Goal: Task Accomplishment & Management: Manage account settings

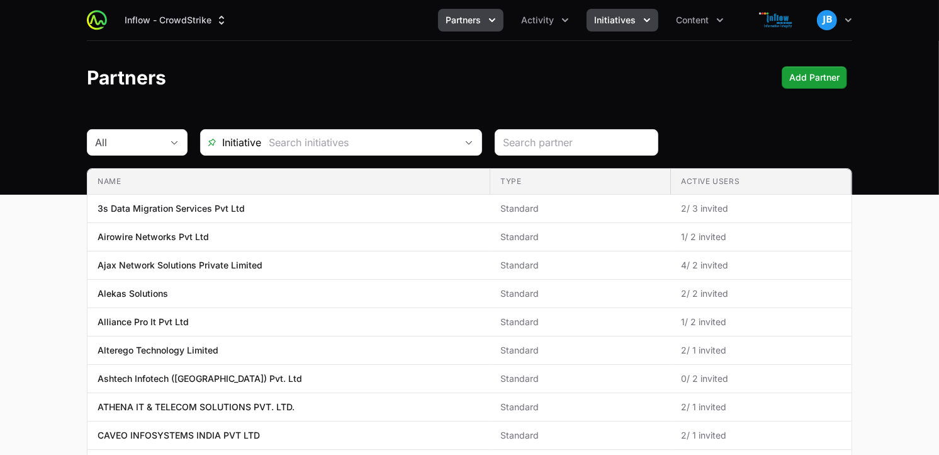
click at [633, 25] on span "Initiatives" at bounding box center [615, 20] width 42 height 13
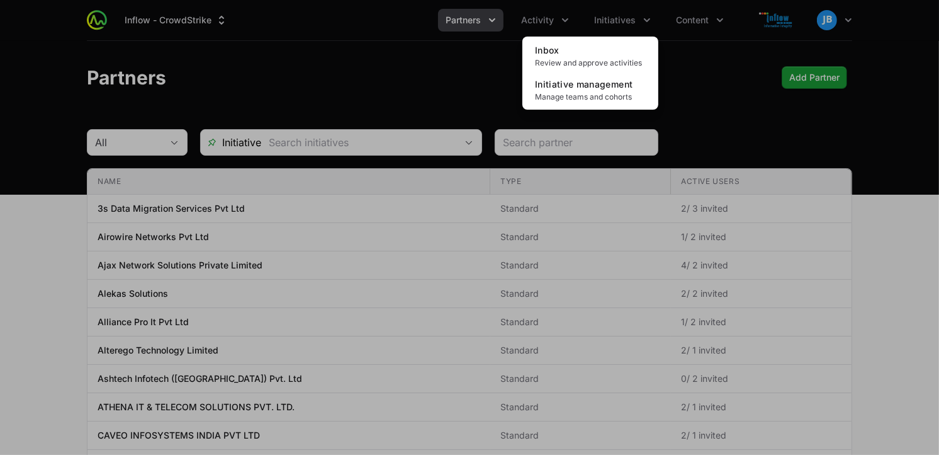
click at [704, 23] on div "Initiatives menu" at bounding box center [469, 227] width 939 height 455
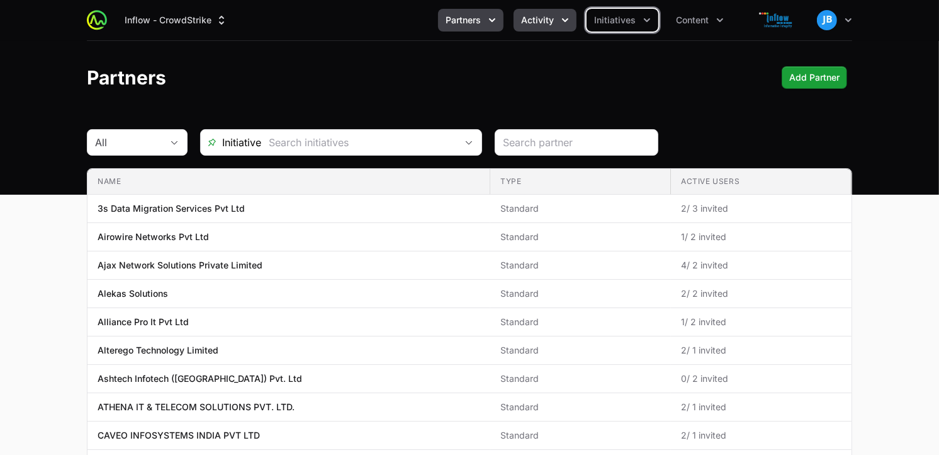
click at [561, 22] on icon "Activity menu" at bounding box center [565, 20] width 13 height 13
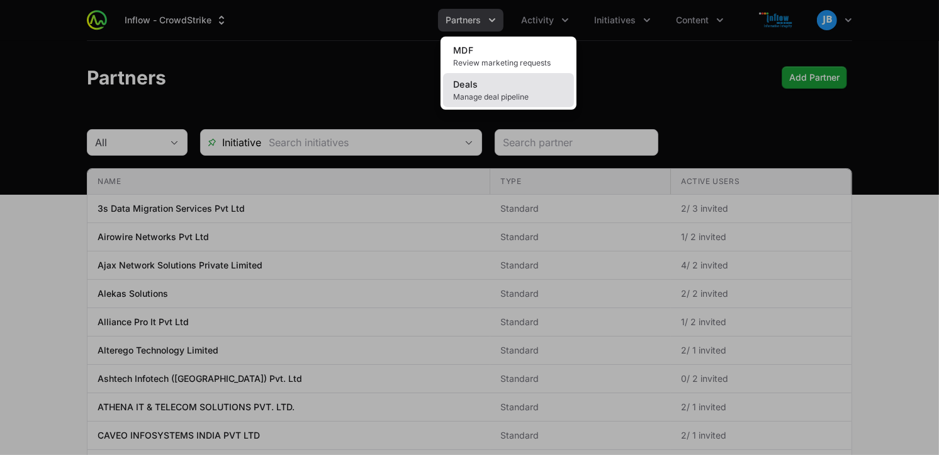
click at [504, 91] on link "Deals Manage deal pipeline" at bounding box center [508, 90] width 131 height 34
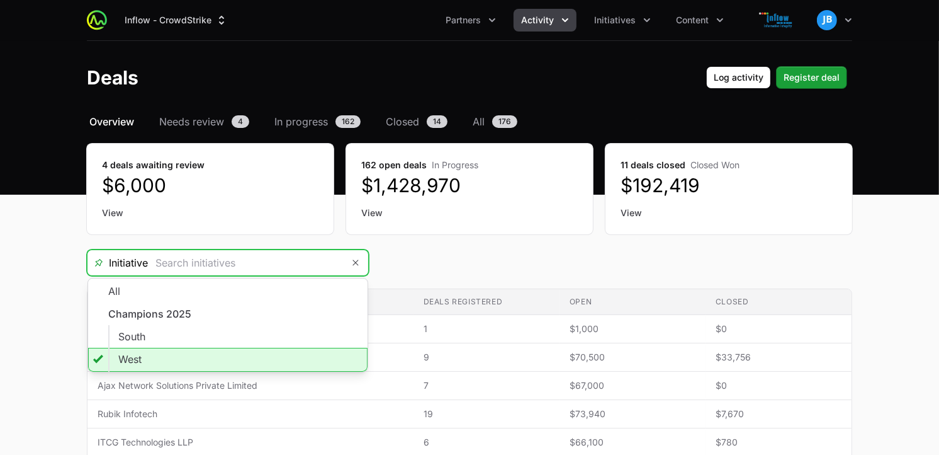
click at [228, 259] on input "Deals Filters" at bounding box center [245, 262] width 195 height 25
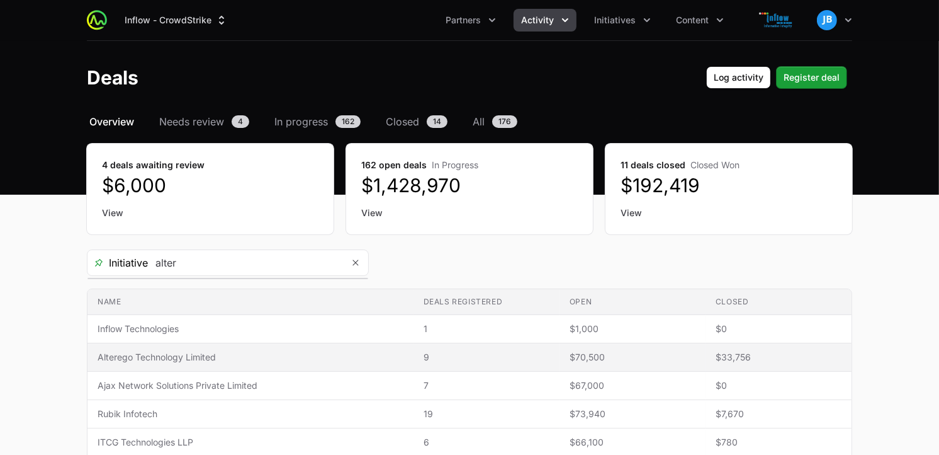
type input "West"
click at [191, 353] on span "Alterego Technology Limited" at bounding box center [251, 357] width 306 height 13
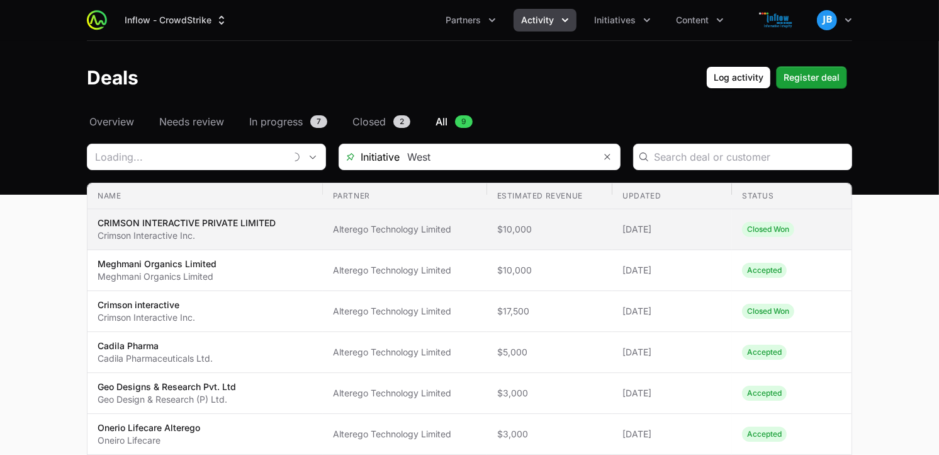
type input "Alterego Technology Limited"
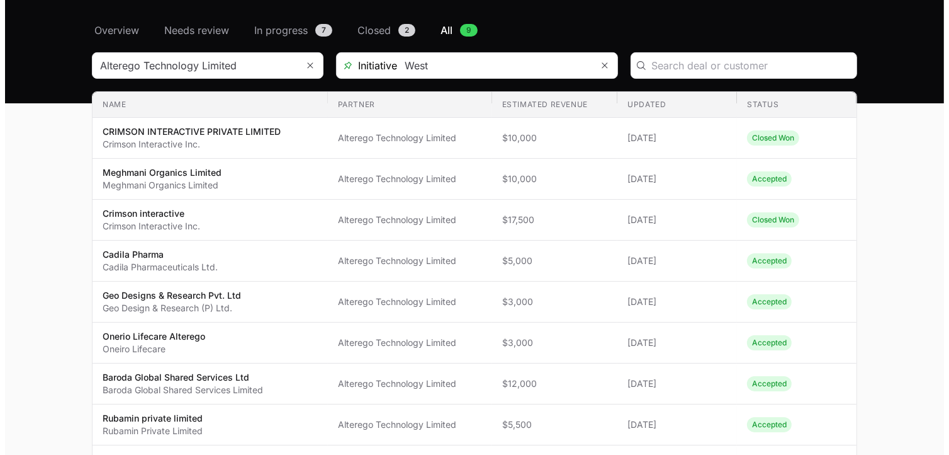
scroll to position [98, 0]
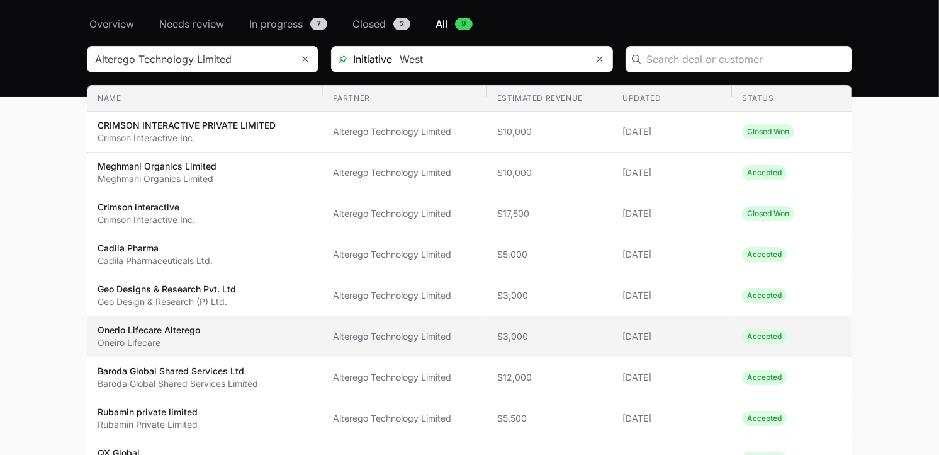
click at [197, 334] on p "Onerio Lifecare Alterego" at bounding box center [149, 330] width 103 height 13
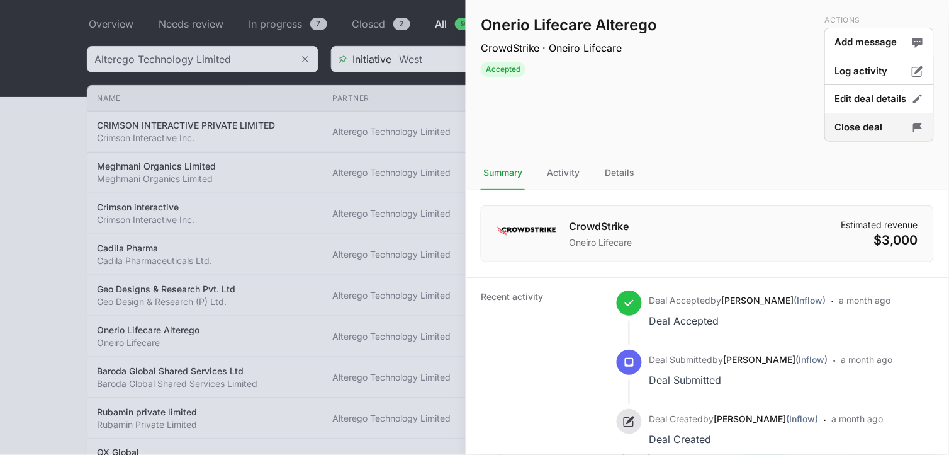
click at [857, 135] on button "Close deal" at bounding box center [880, 128] width 110 height 30
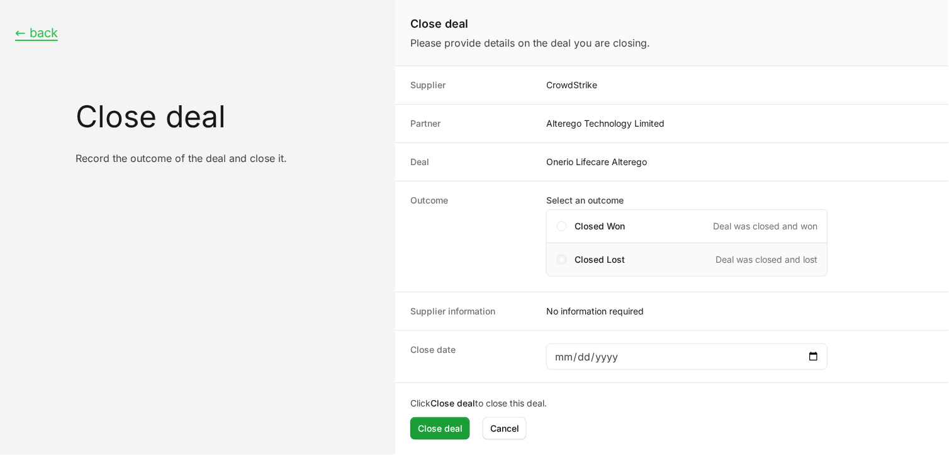
click at [565, 256] on span "Close deal form" at bounding box center [562, 259] width 10 height 10
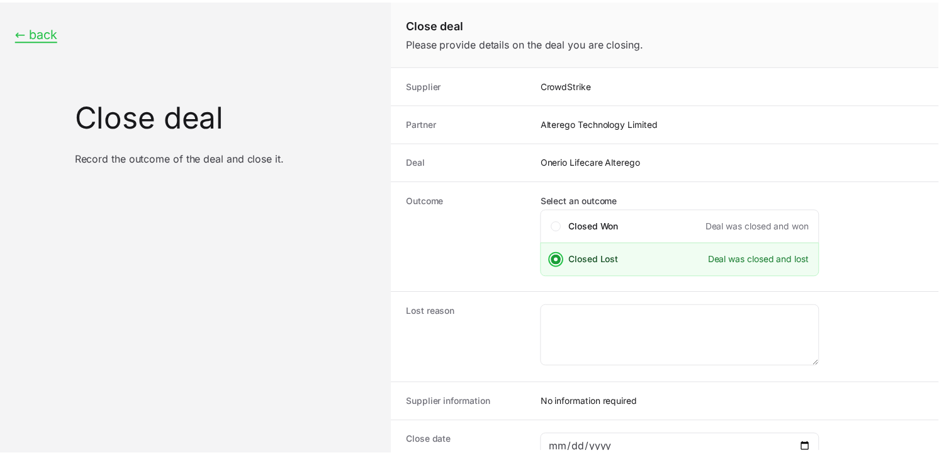
scroll to position [91, 0]
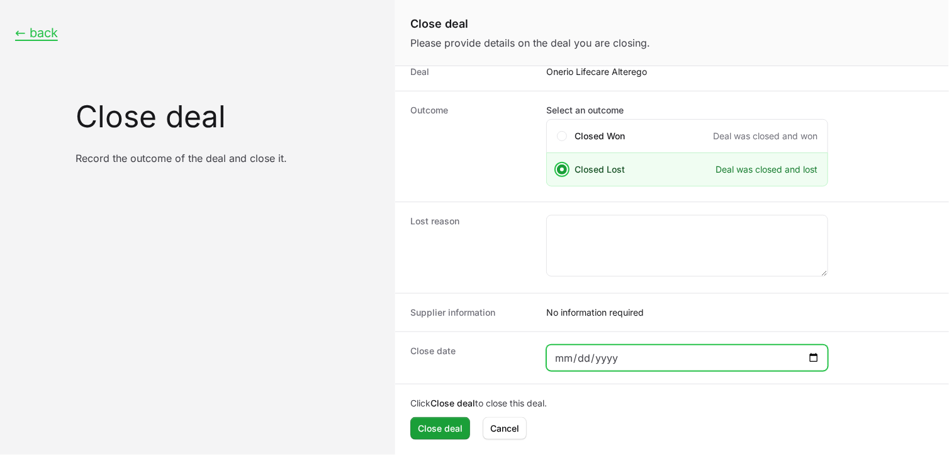
click at [820, 353] on input "Close deal form" at bounding box center [688, 357] width 266 height 15
type input "[DATE]"
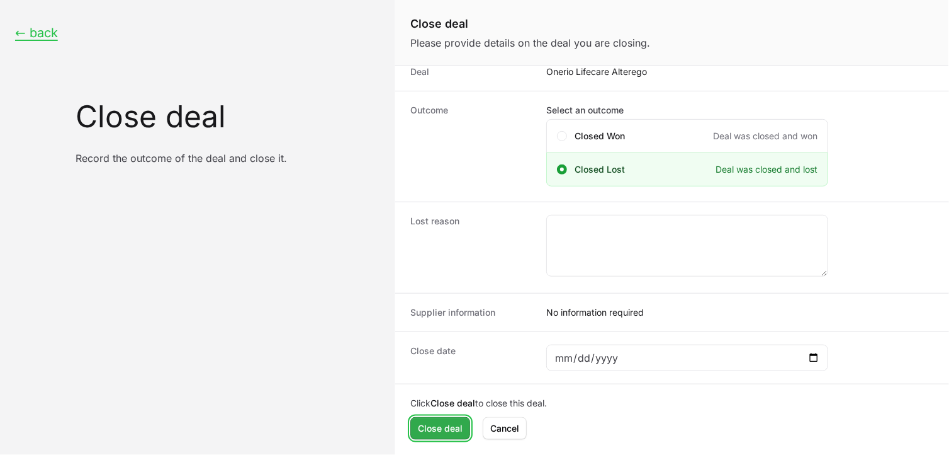
click at [441, 429] on span "Close deal" at bounding box center [440, 428] width 45 height 15
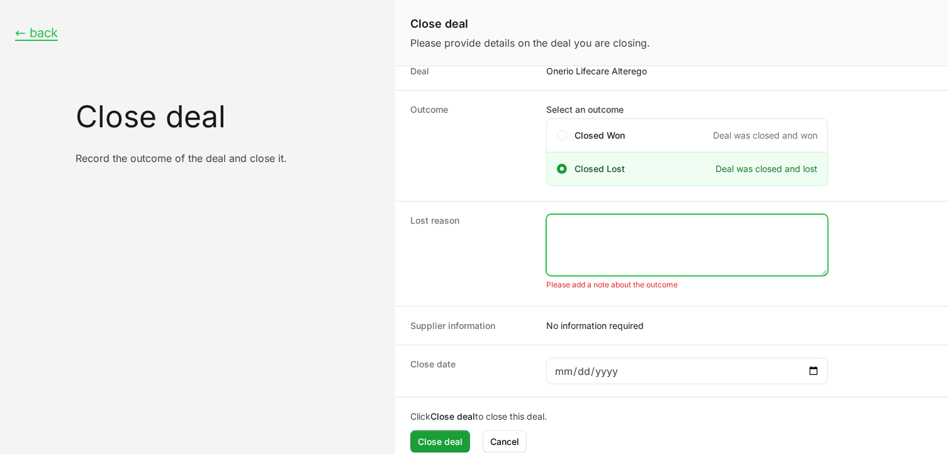
click at [601, 215] on textarea "Close deal form" at bounding box center [687, 245] width 281 height 60
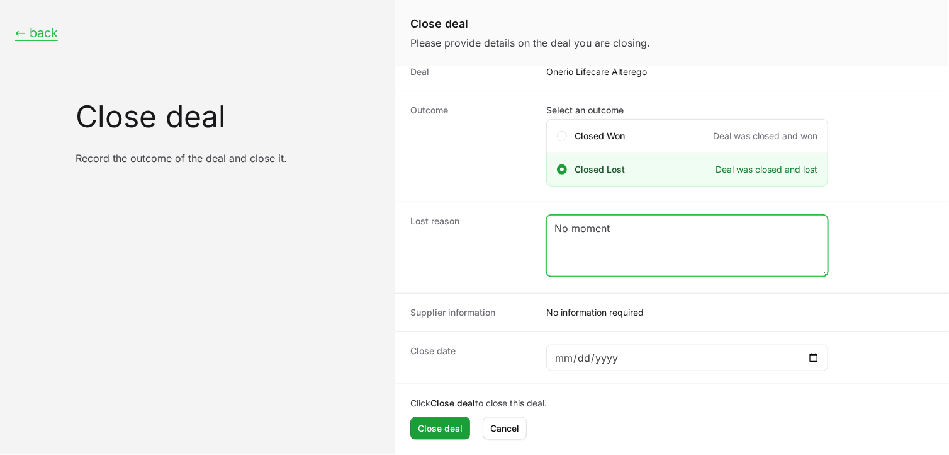
type textarea "No moment"
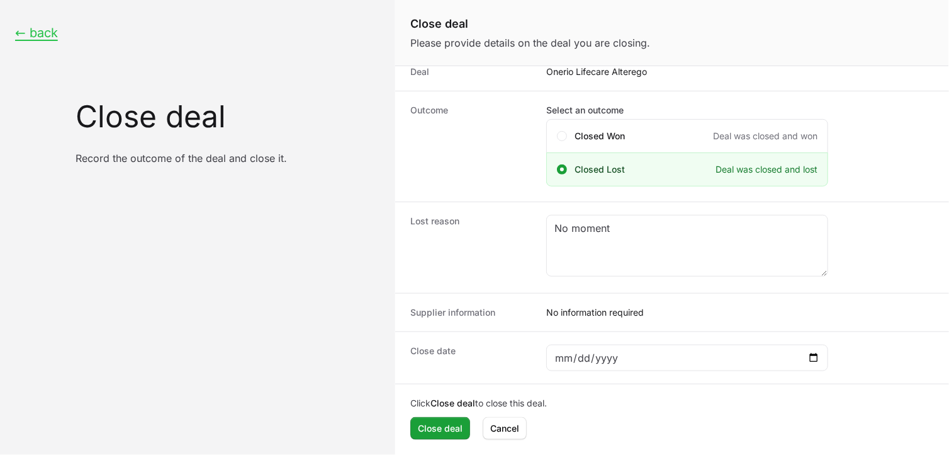
click at [443, 414] on div "Click Close deal to close this deal. Close deal Cancel" at bounding box center [672, 418] width 554 height 68
click at [445, 426] on span "Close deal" at bounding box center [440, 428] width 45 height 15
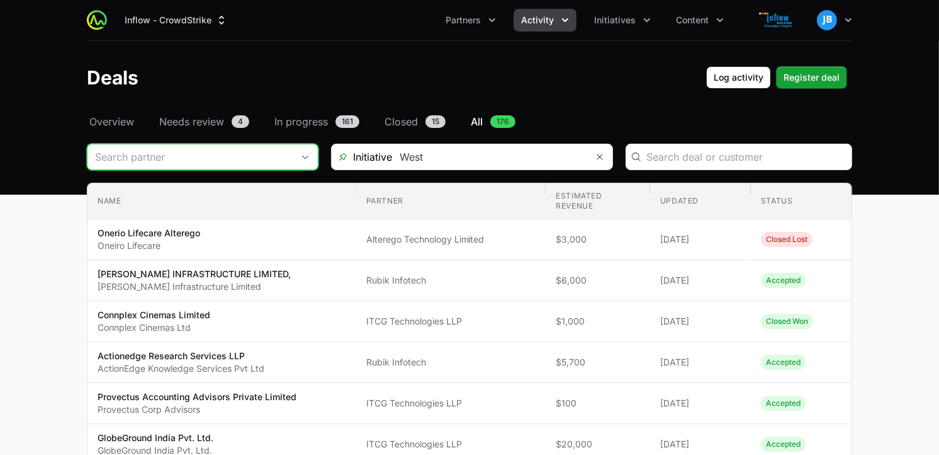
click at [216, 154] on input "Deals Filters" at bounding box center [190, 156] width 205 height 25
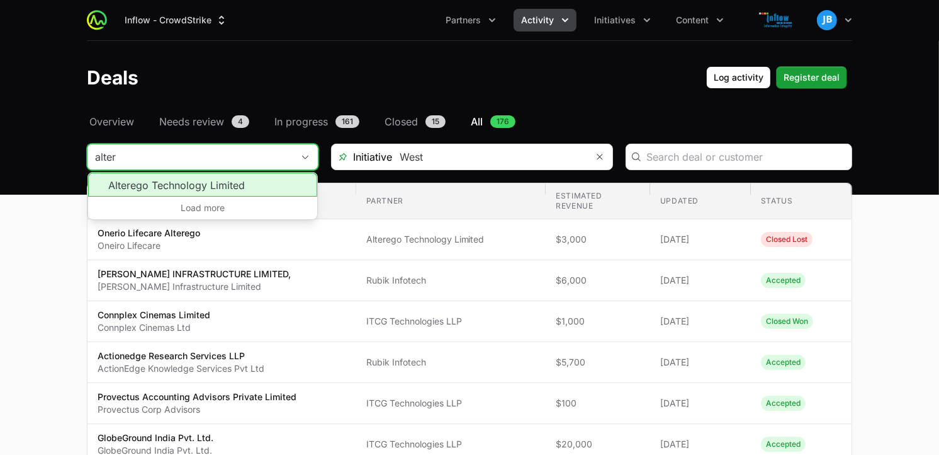
click at [167, 187] on li "Alterego Technology Limited" at bounding box center [202, 184] width 229 height 24
type input "Alterego Technology Limited"
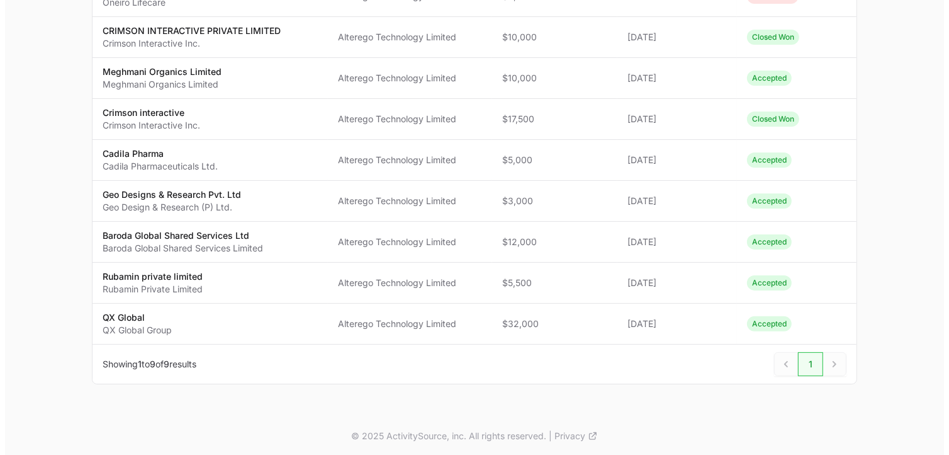
scroll to position [236, 0]
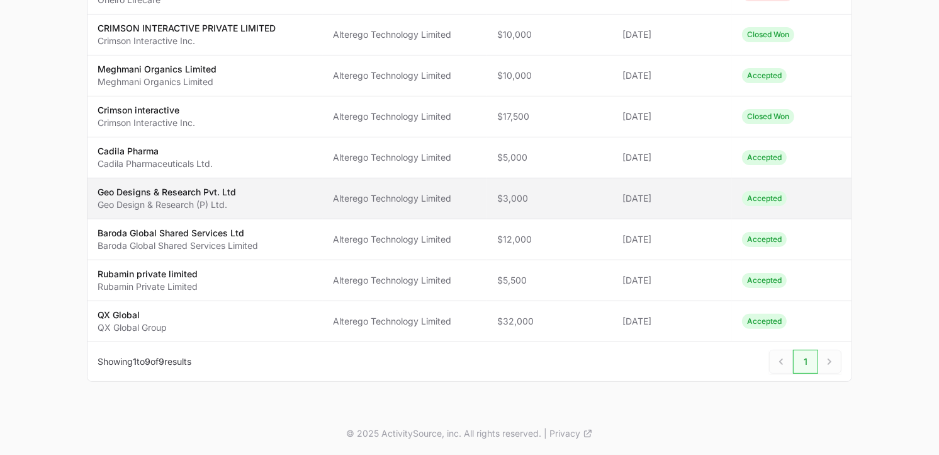
click at [192, 193] on p "Geo Designs & Research Pvt. Ltd" at bounding box center [167, 192] width 139 height 13
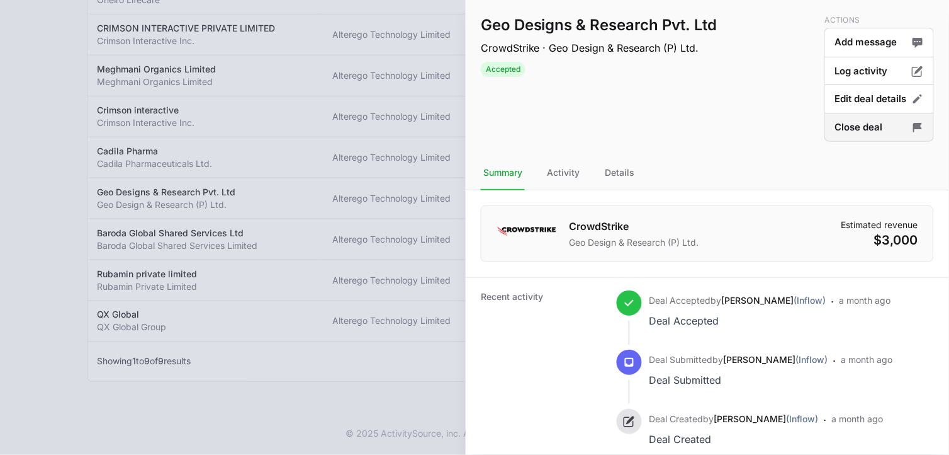
click at [912, 129] on icon "Deal actions" at bounding box center [918, 127] width 13 height 13
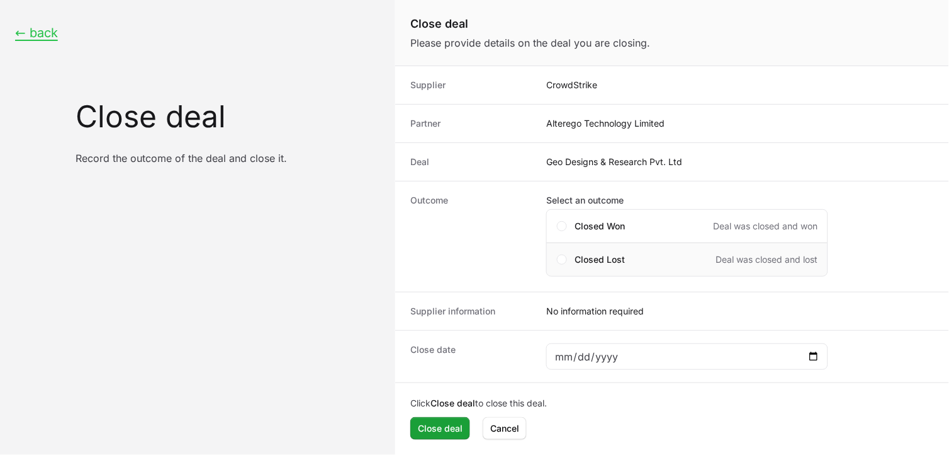
click at [571, 261] on div "Closed Lost Deal was closed and lost" at bounding box center [687, 259] width 282 height 34
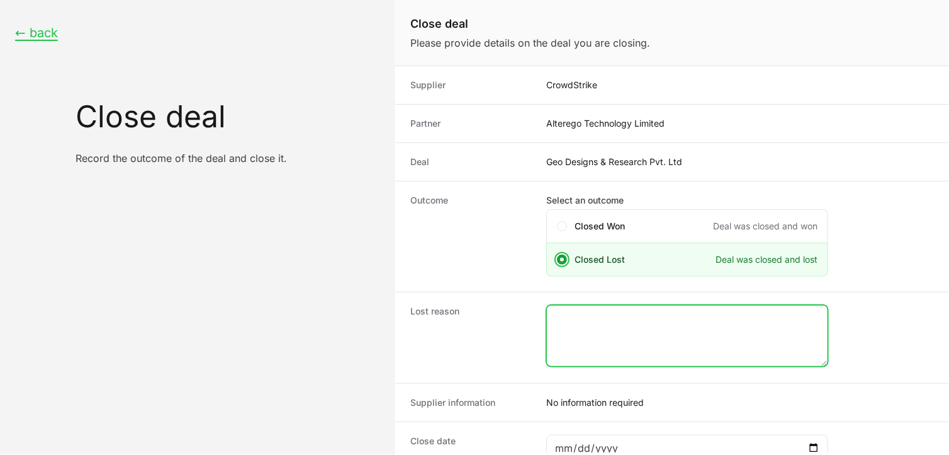
click at [577, 332] on textarea "Close deal form" at bounding box center [687, 335] width 281 height 60
click at [615, 311] on textarea "No moment" at bounding box center [687, 335] width 281 height 60
click at [711, 340] on textarea "No moment" at bounding box center [687, 335] width 281 height 60
click at [596, 318] on textarea "No moment" at bounding box center [687, 335] width 281 height 60
click at [674, 339] on textarea "No movement" at bounding box center [687, 335] width 281 height 60
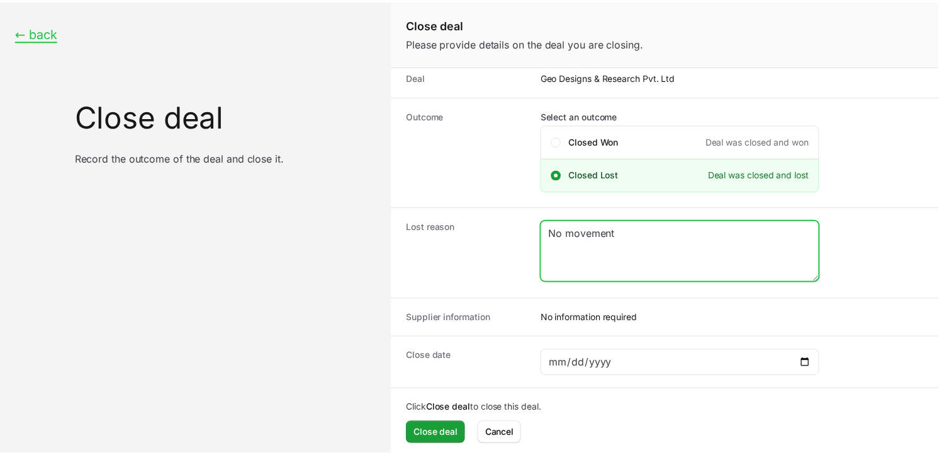
scroll to position [91, 0]
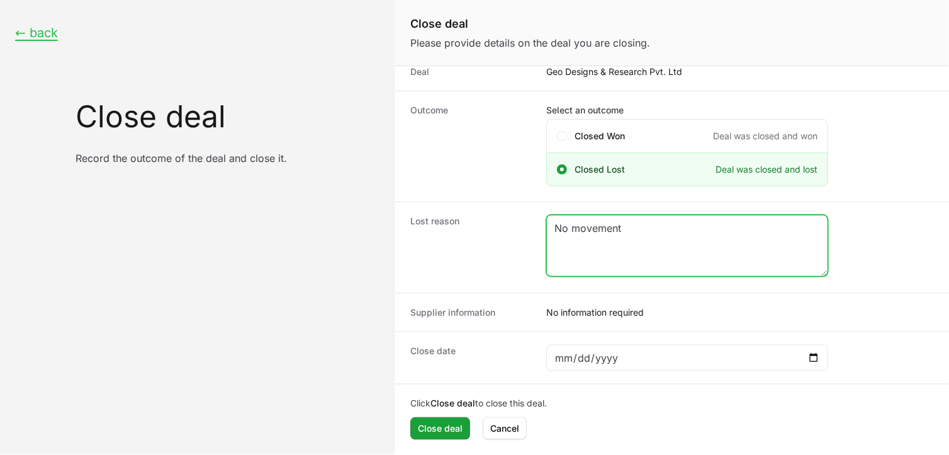
type textarea "No movement"
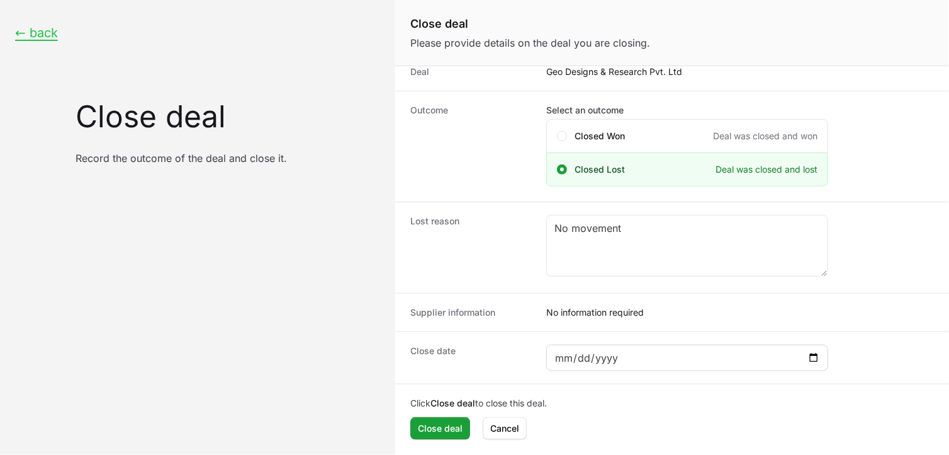
click at [827, 357] on div "Close deal form" at bounding box center [687, 357] width 282 height 26
click at [821, 358] on div "Close deal form" at bounding box center [687, 357] width 282 height 26
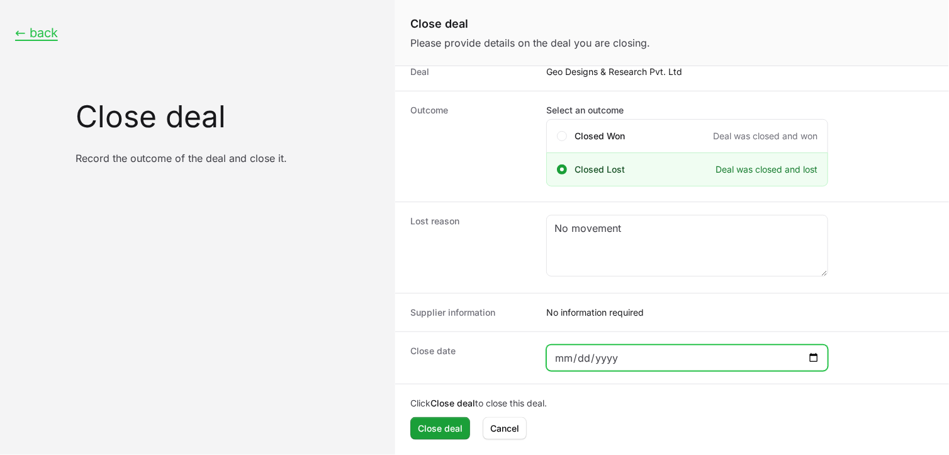
click at [817, 355] on input "Close deal form" at bounding box center [688, 357] width 266 height 15
type input "[DATE]"
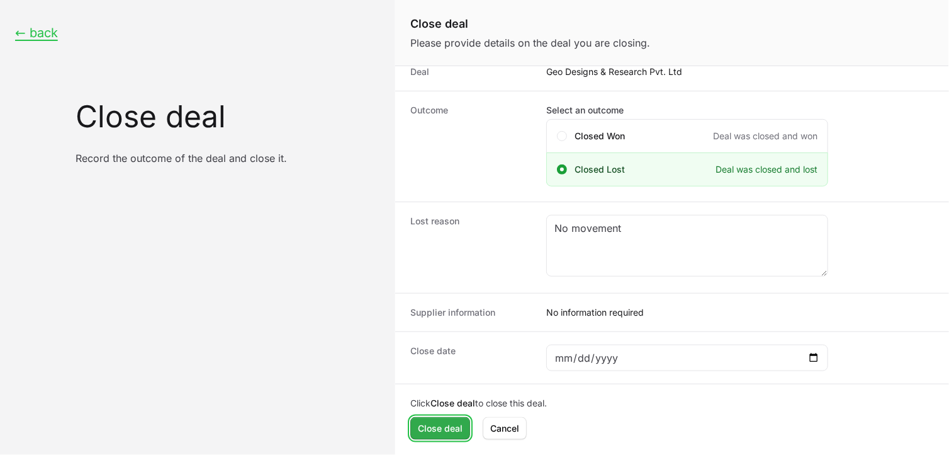
click at [425, 425] on span "Close deal" at bounding box center [440, 428] width 45 height 15
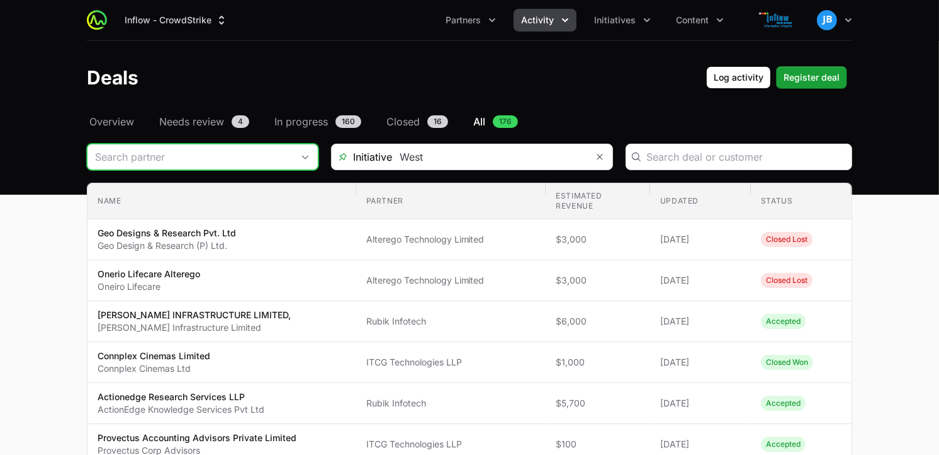
click at [266, 162] on input "Deals Filters" at bounding box center [190, 156] width 205 height 25
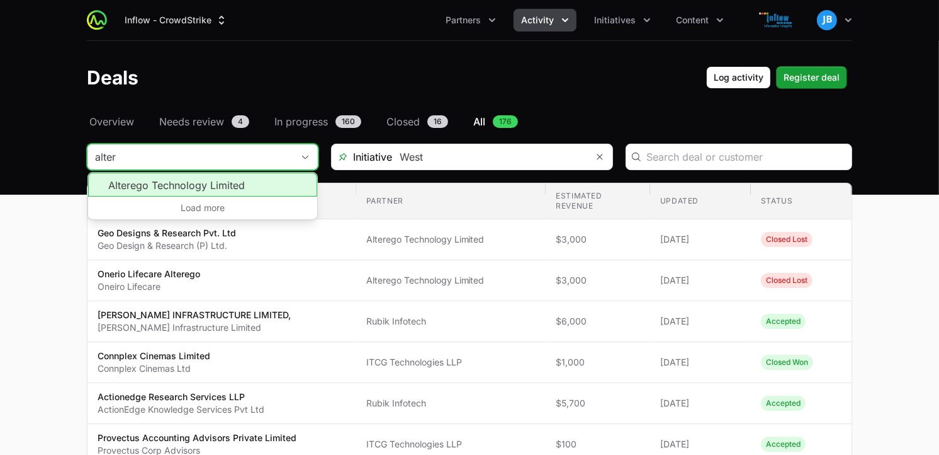
click at [177, 186] on li "Alterego Technology Limited" at bounding box center [202, 184] width 229 height 24
type input "Alterego Technology Limited"
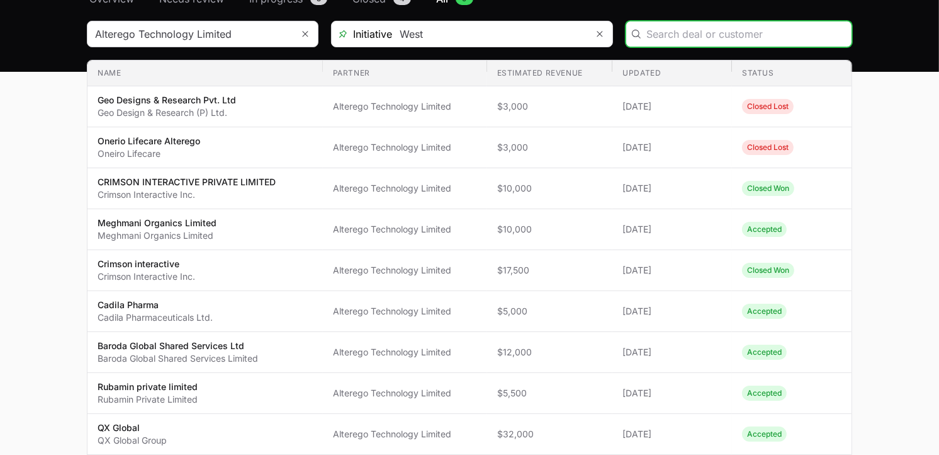
scroll to position [121, 0]
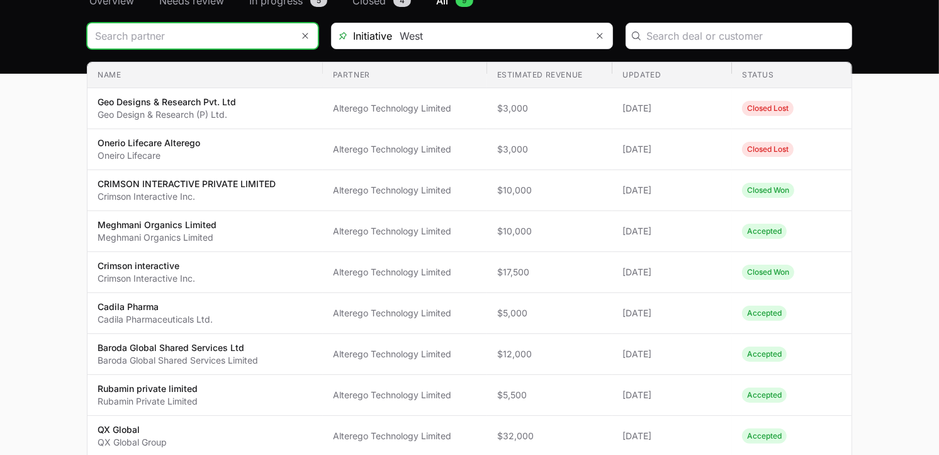
click at [248, 32] on input "Deals Filters" at bounding box center [190, 35] width 205 height 25
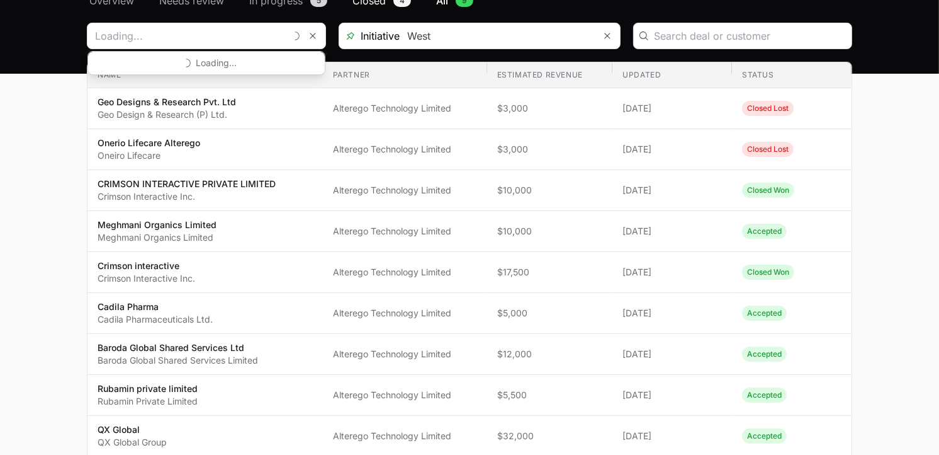
type input "Alterego Technology Limited"
